Goal: Task Accomplishment & Management: Manage account settings

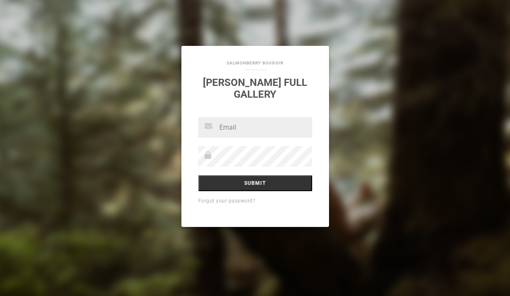
click at [271, 117] on input "text" at bounding box center [255, 127] width 114 height 21
type input "[PERSON_NAME][EMAIL_ADDRESS][DOMAIN_NAME]"
click at [235, 198] on link "Forgot your password?" at bounding box center [226, 201] width 57 height 6
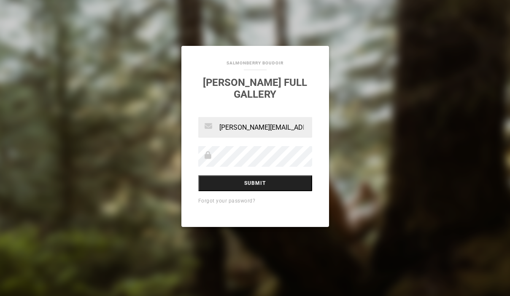
click at [254, 180] on input "Submit" at bounding box center [255, 183] width 114 height 16
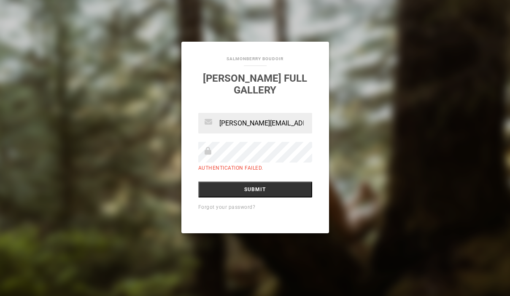
click at [226, 203] on div "Forgot your password?" at bounding box center [255, 207] width 114 height 11
click at [229, 204] on link "Forgot your password?" at bounding box center [226, 207] width 57 height 6
